Goal: Find specific page/section: Find specific page/section

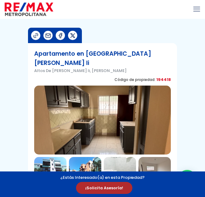
scroll to position [117, 0]
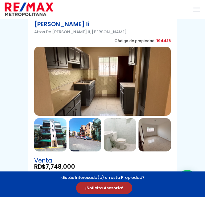
select select "DO"
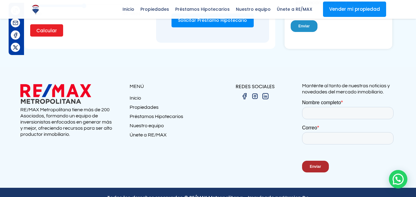
scroll to position [769, 0]
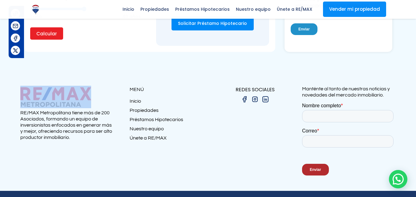
drag, startPoint x: 104, startPoint y: 76, endPoint x: 74, endPoint y: 76, distance: 29.9
click at [74, 86] on div "RE/MAX Metropolitana tiene más de 200 Asociados, formando un equipo de inversio…" at bounding box center [67, 115] width 94 height 59
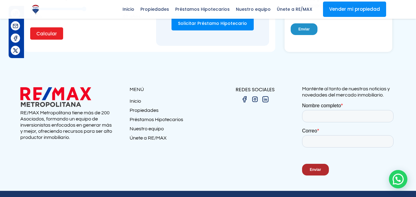
click at [156, 146] on div at bounding box center [208, 131] width 416 height 121
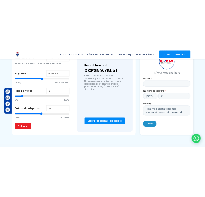
scroll to position [648, 0]
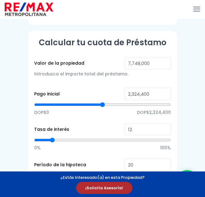
click at [199, 10] on icon "mobile menu" at bounding box center [196, 9] width 7 height 10
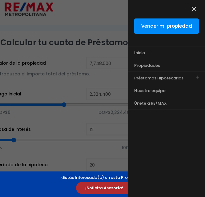
click at [195, 11] on icon "menu close icon" at bounding box center [194, 9] width 7 height 10
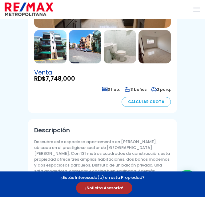
scroll to position [127, 0]
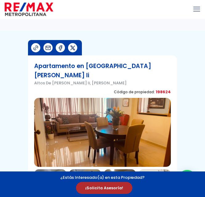
scroll to position [142, 0]
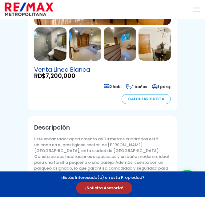
select select "DO"
click at [41, 12] on img at bounding box center [29, 9] width 49 height 15
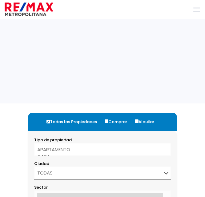
select select
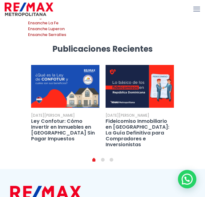
scroll to position [1947, 0]
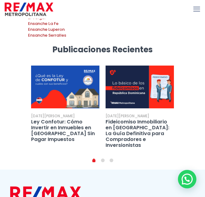
click at [198, 8] on icon "mobile menu" at bounding box center [196, 9] width 7 height 10
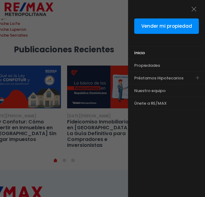
click at [146, 52] on link "Inicio" at bounding box center [159, 53] width 62 height 12
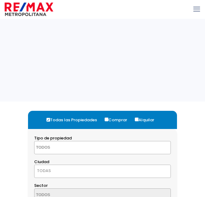
select select
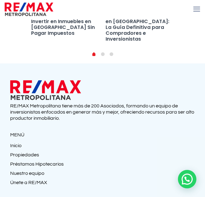
scroll to position [2053, 0]
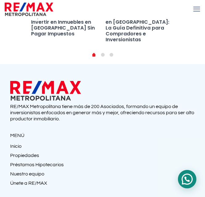
click at [184, 172] on div at bounding box center [187, 179] width 18 height 18
